Goal: Information Seeking & Learning: Find specific fact

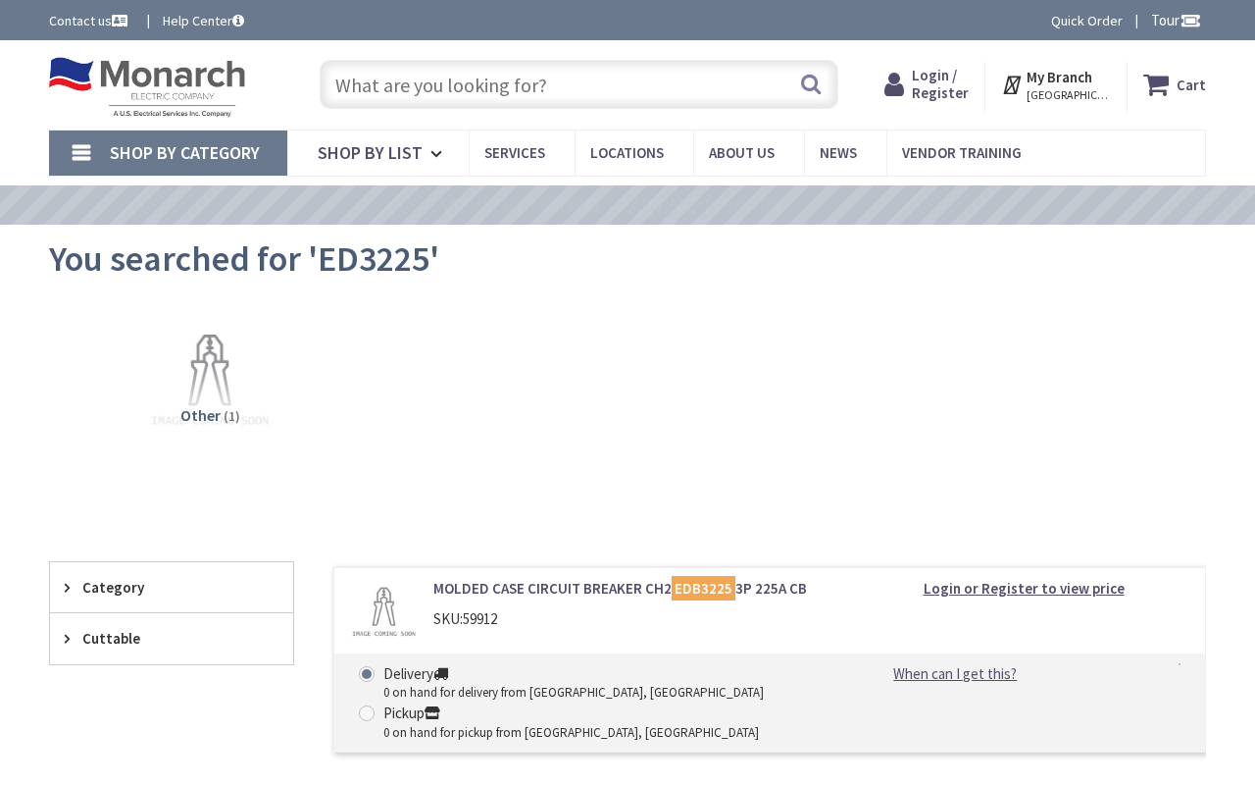
type input "Liberty Park, N Liberty St, Jacksonville, FL 32206, United States"
